Goal: Navigation & Orientation: Find specific page/section

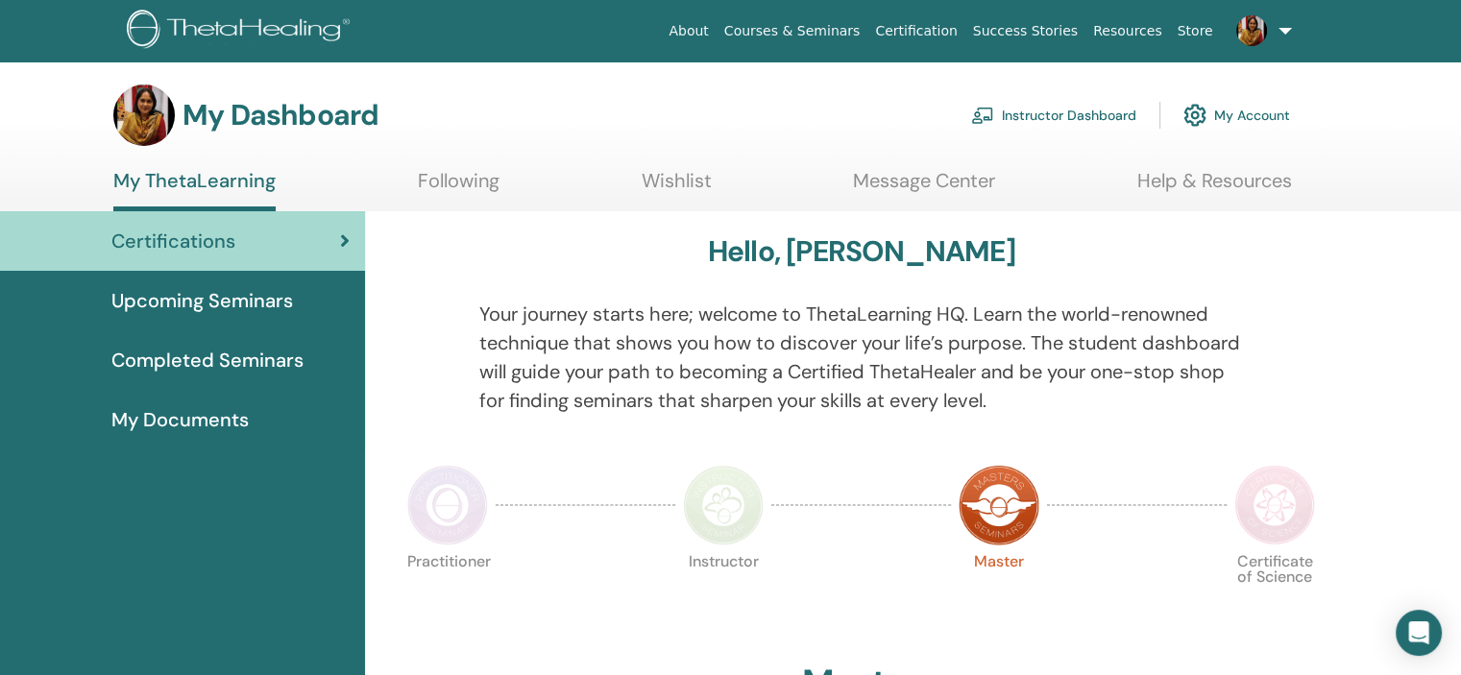
click at [1014, 108] on link "Instructor Dashboard" at bounding box center [1053, 115] width 165 height 42
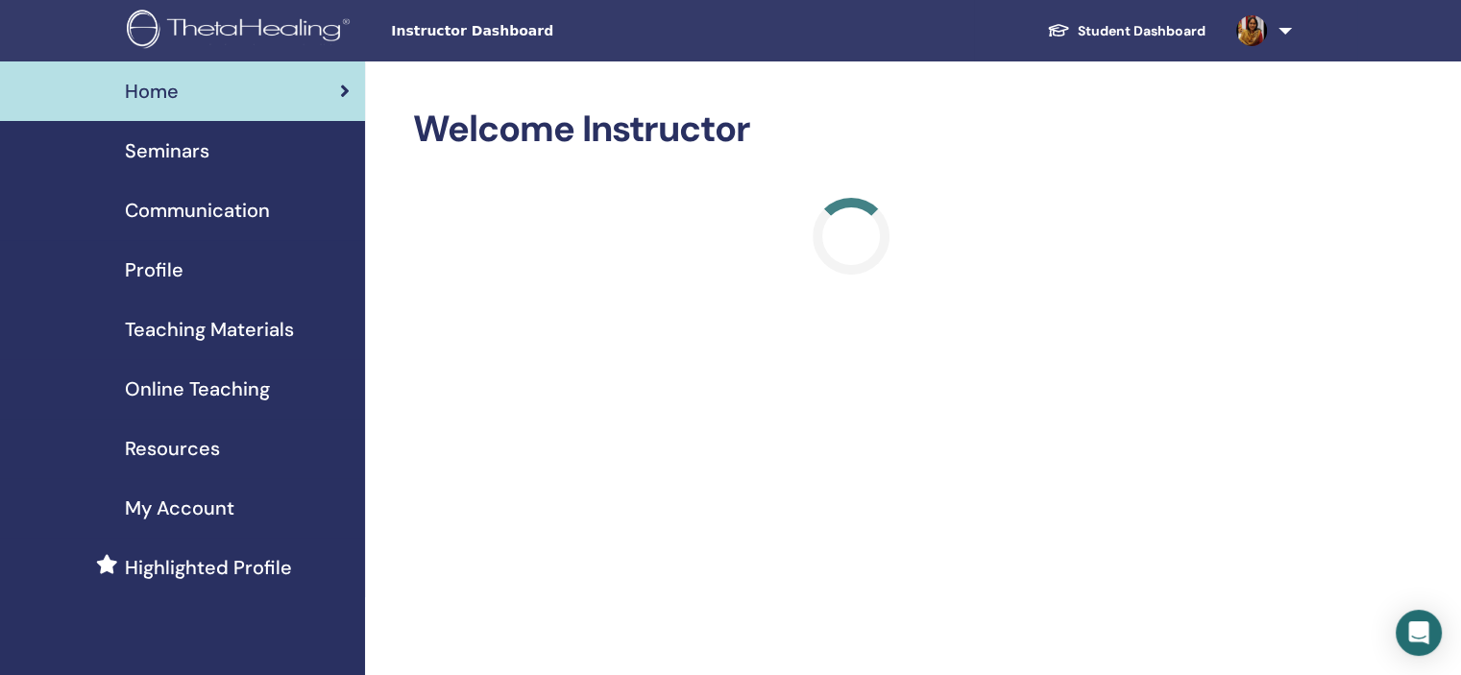
click at [191, 144] on span "Seminars" at bounding box center [167, 150] width 85 height 29
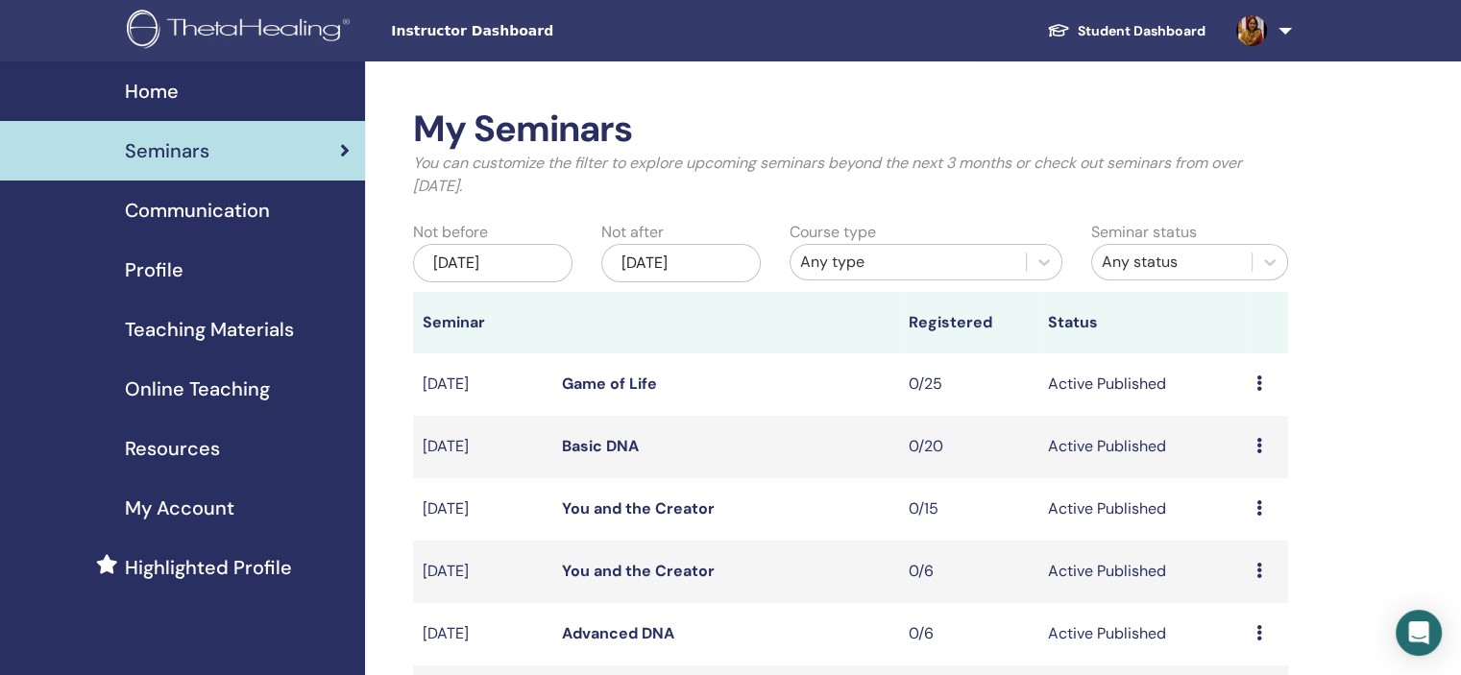
click at [608, 449] on link "Basic DNA" at bounding box center [600, 446] width 77 height 20
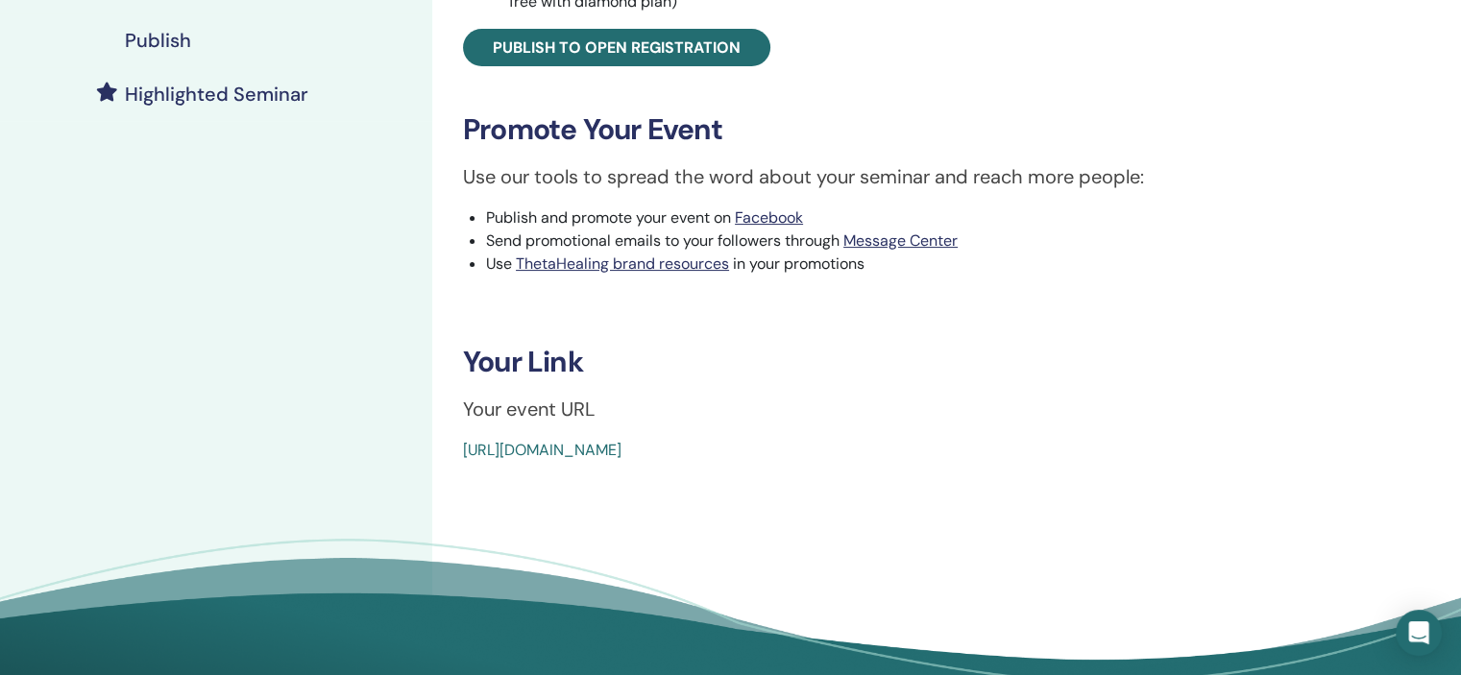
scroll to position [490, 0]
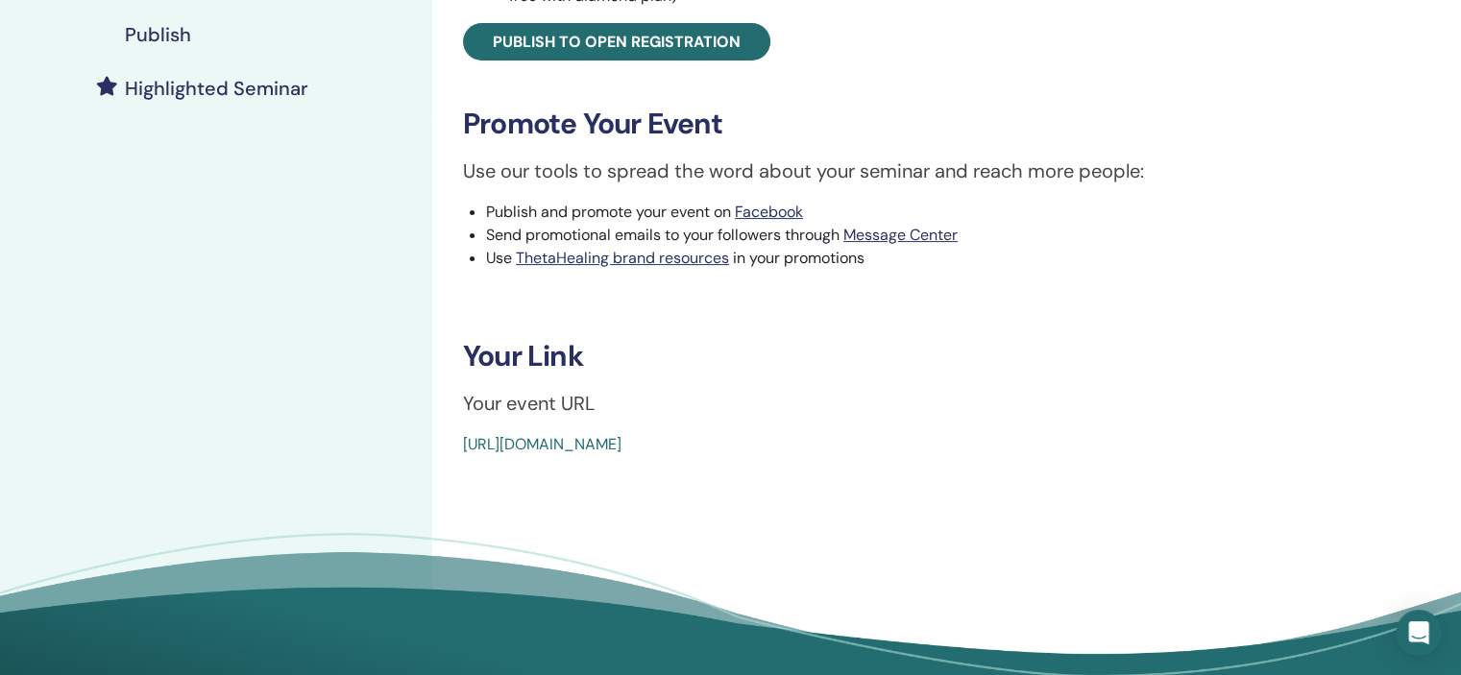
click at [621, 441] on link "https://www.thetahealing.com/seminar-375535-details.html" at bounding box center [542, 444] width 158 height 20
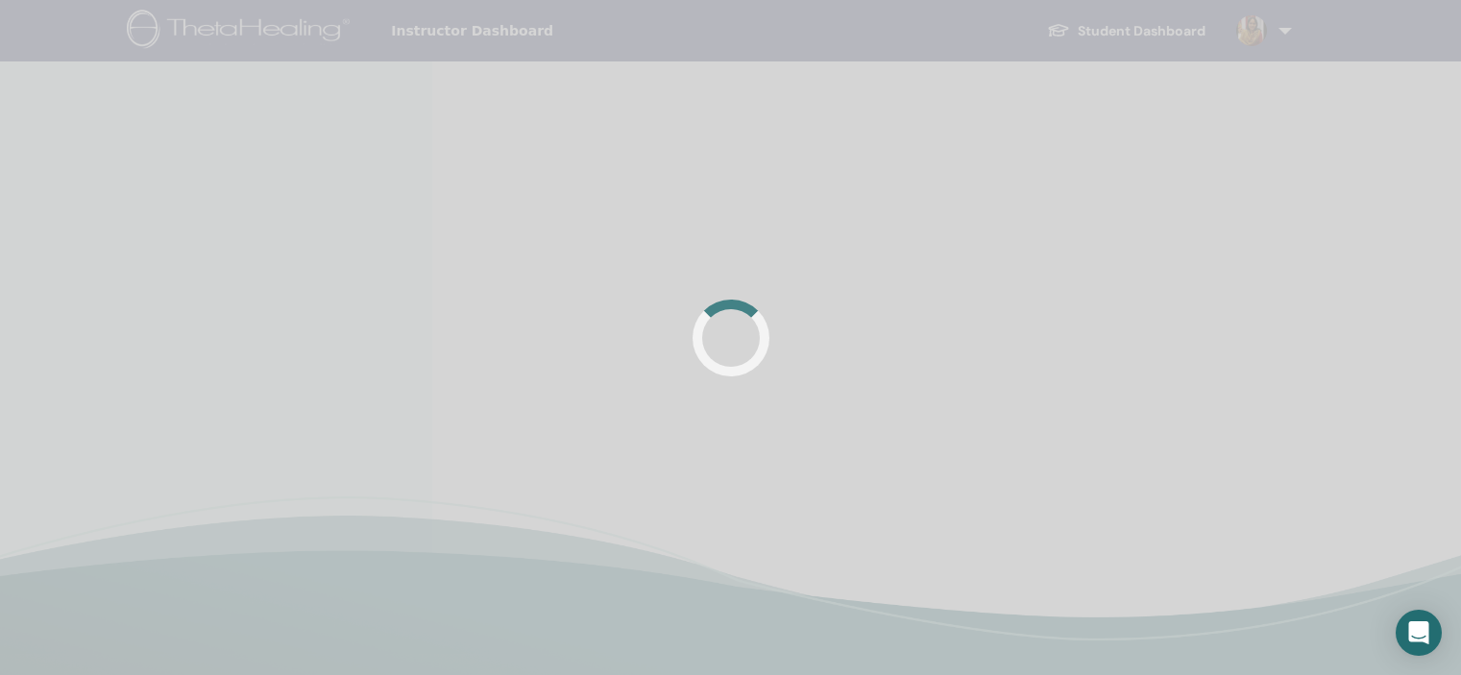
scroll to position [457, 0]
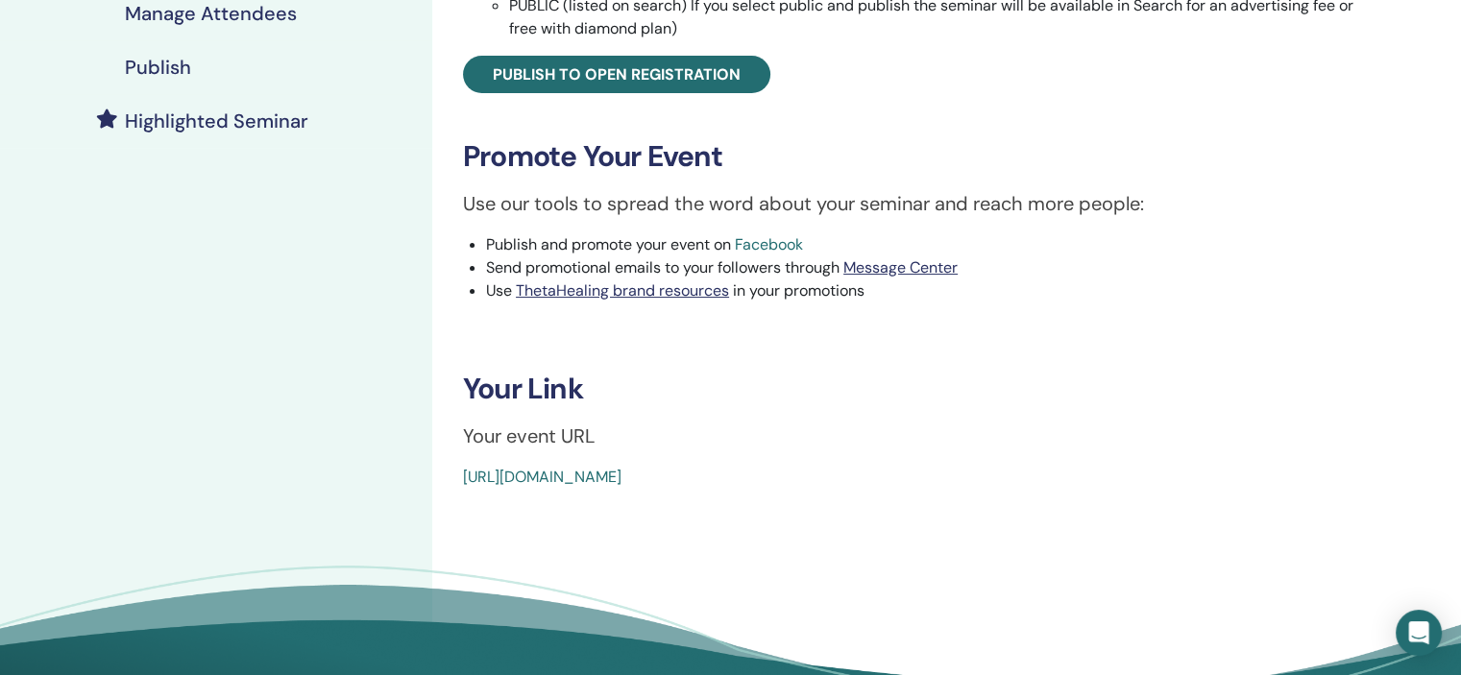
click at [780, 241] on link "Facebook" at bounding box center [769, 244] width 68 height 20
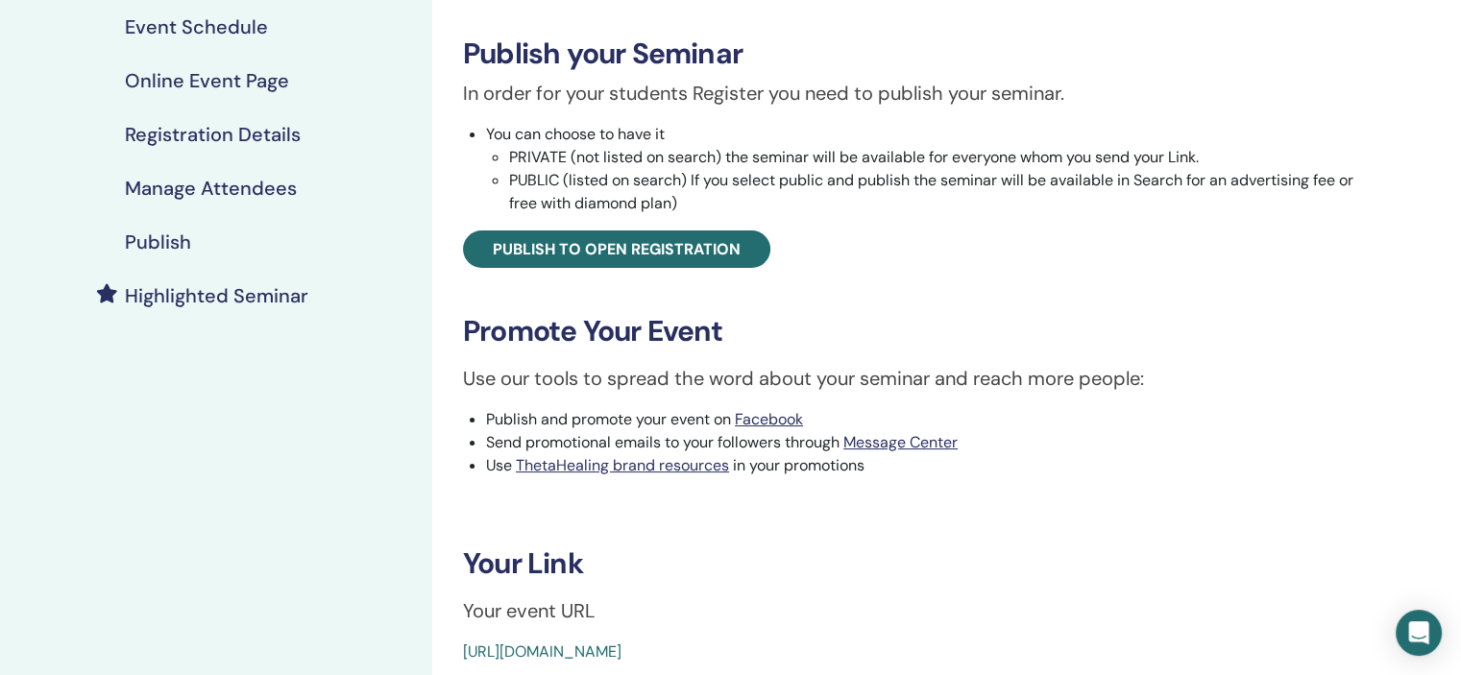
scroll to position [42, 0]
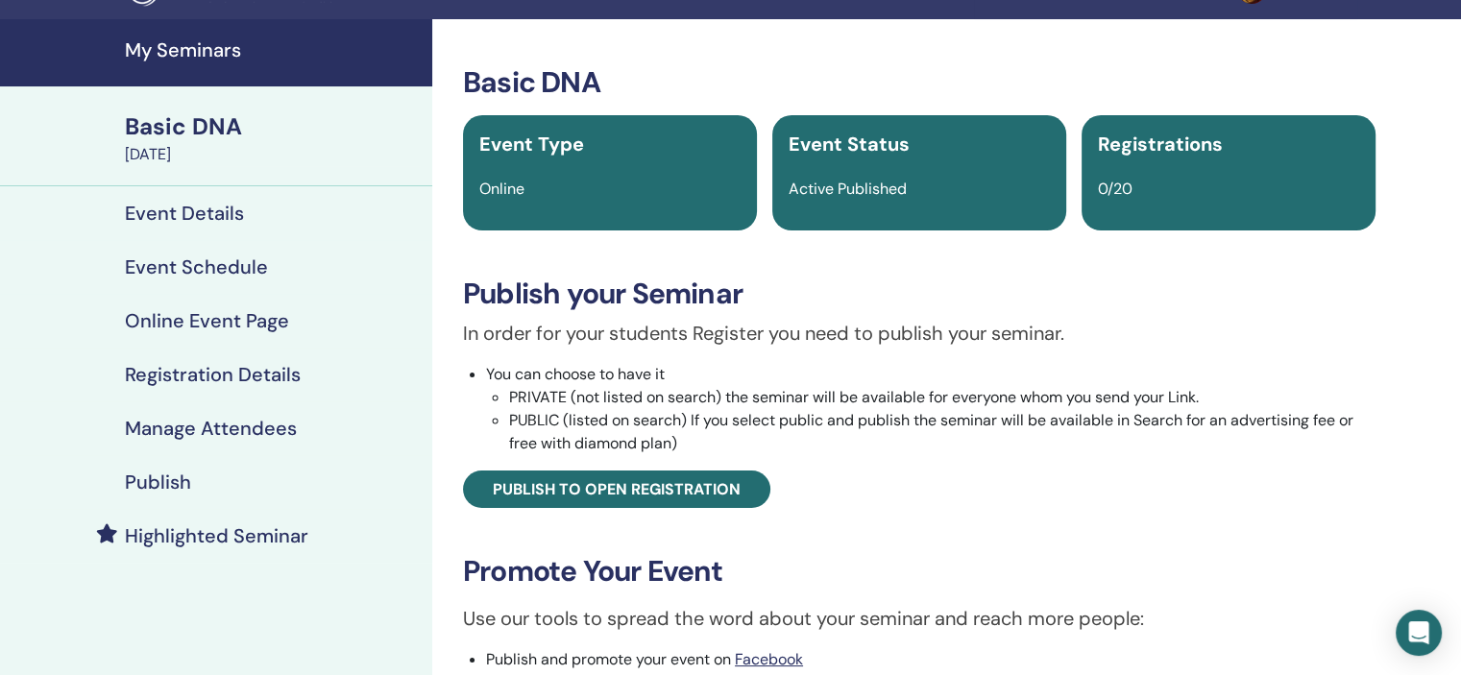
click at [166, 43] on h4 "My Seminars" at bounding box center [273, 49] width 296 height 23
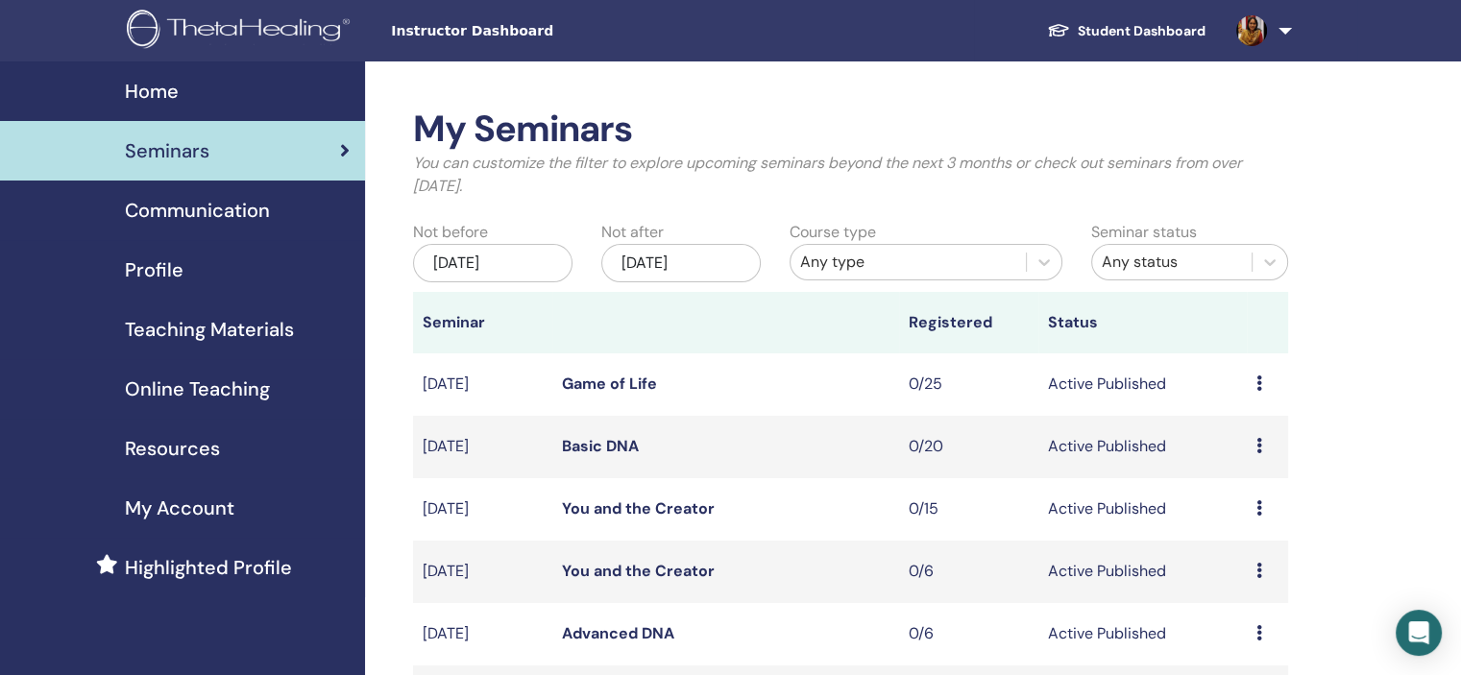
click at [243, 18] on img at bounding box center [242, 31] width 230 height 43
